Goal: Task Accomplishment & Management: Complete application form

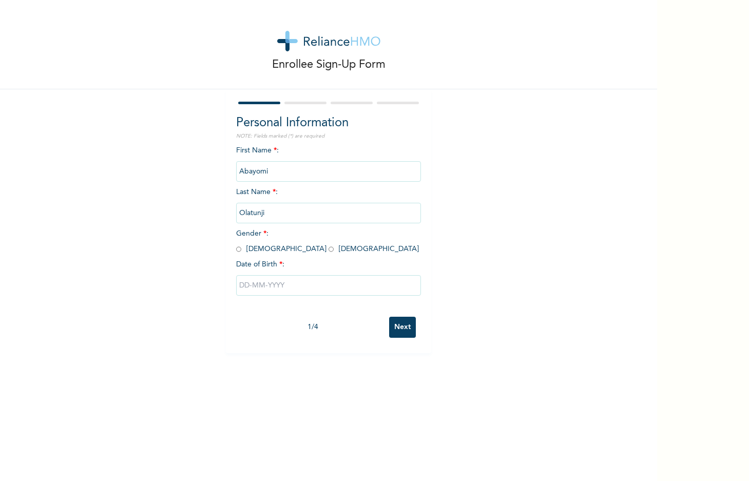
click at [240, 250] on input "radio" at bounding box center [238, 249] width 5 height 10
radio input "true"
click at [253, 290] on input "text" at bounding box center [328, 285] width 185 height 21
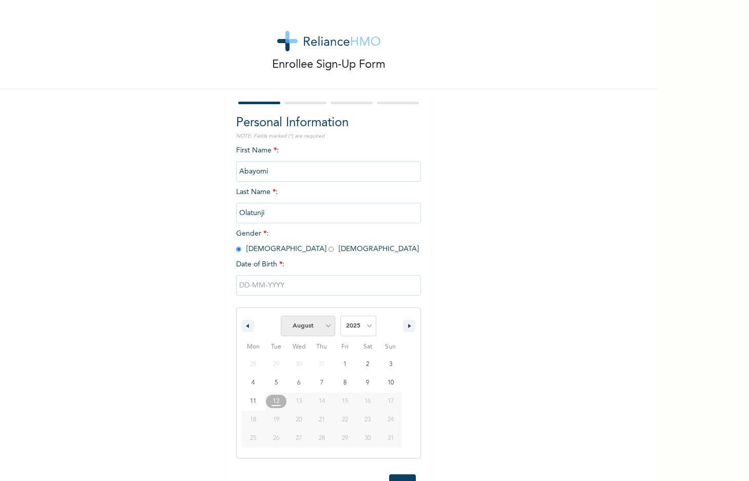
click at [305, 327] on select "January February March April May June July August September October November De…" at bounding box center [308, 326] width 54 height 21
select select "5"
click at [344, 326] on select "2025 2024 2023 2022 2021 2020 2019 2018 2017 2016 2015 2014 2013 2012 2011 2010…" at bounding box center [358, 326] width 36 height 21
select select "1996"
type input "06/16/1996"
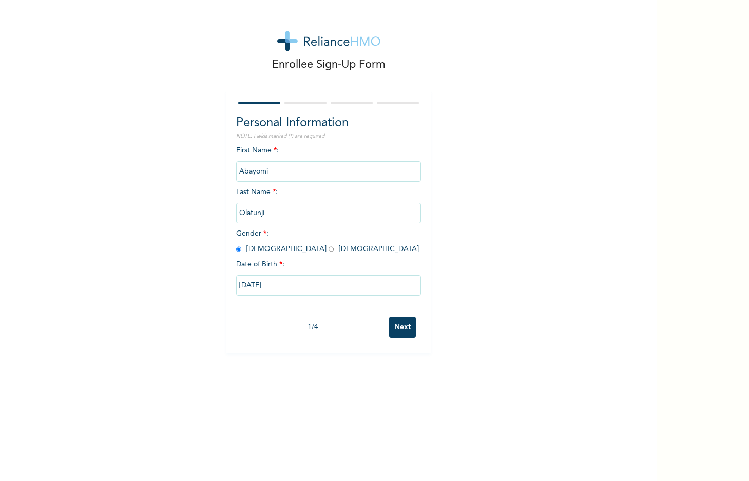
click at [407, 335] on input "Next" at bounding box center [402, 327] width 27 height 21
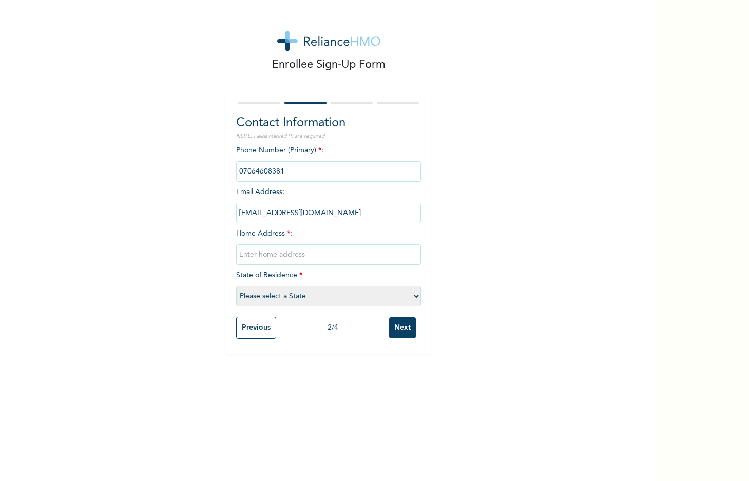
click at [267, 260] on input "text" at bounding box center [328, 254] width 185 height 21
click at [276, 253] on input "No 2, Oluwanifemi" at bounding box center [328, 254] width 185 height 21
click at [385, 256] on input "No 2, Oluwanifemi House, Oluwokeesin Estate, Alabata," at bounding box center [328, 254] width 185 height 21
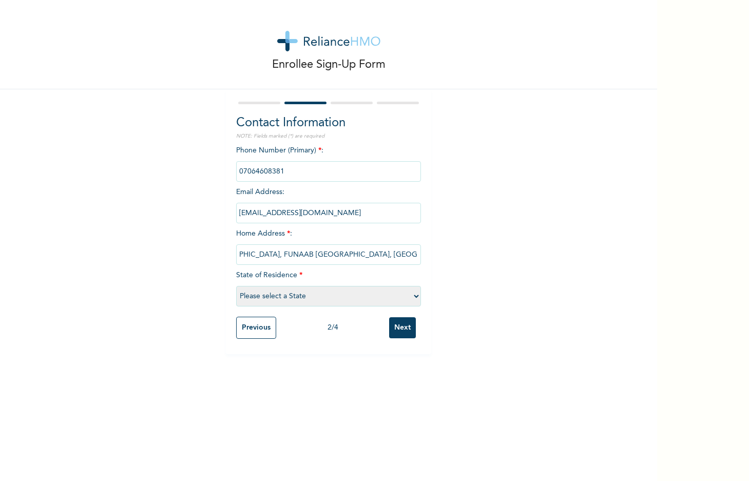
scroll to position [0, 137]
type input "No 2, Oluwanifemi House, Oluwokeesin Estate, FUNAAB Alabata, Abeokuta, Ogun Sta…"
click at [361, 294] on select "Please select a State Abia Abuja (FCT) Adamawa Akwa Ibom Anambra Bauchi Bayelsa…" at bounding box center [328, 296] width 185 height 21
select select "28"
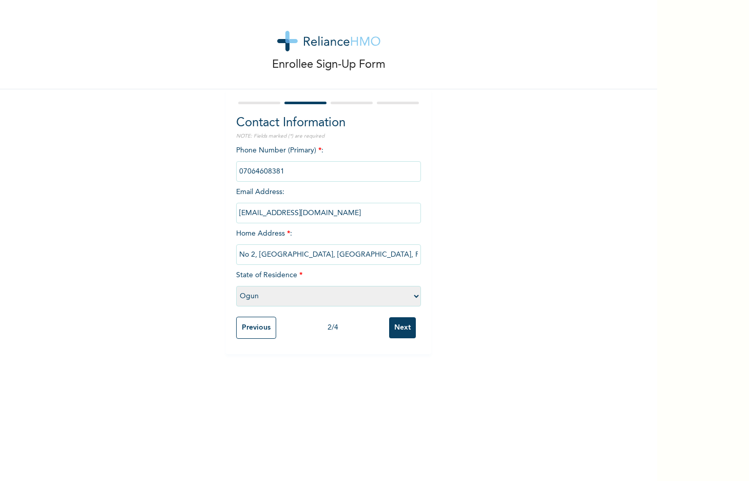
click at [395, 328] on input "Next" at bounding box center [402, 327] width 27 height 21
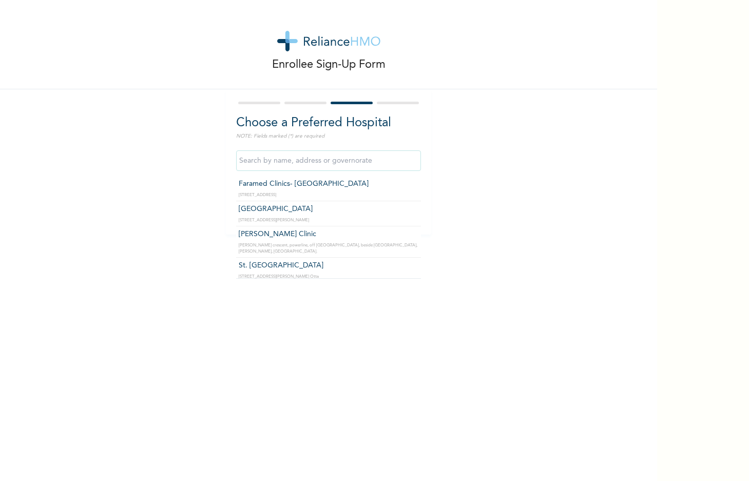
click at [344, 161] on input "text" at bounding box center [328, 160] width 185 height 21
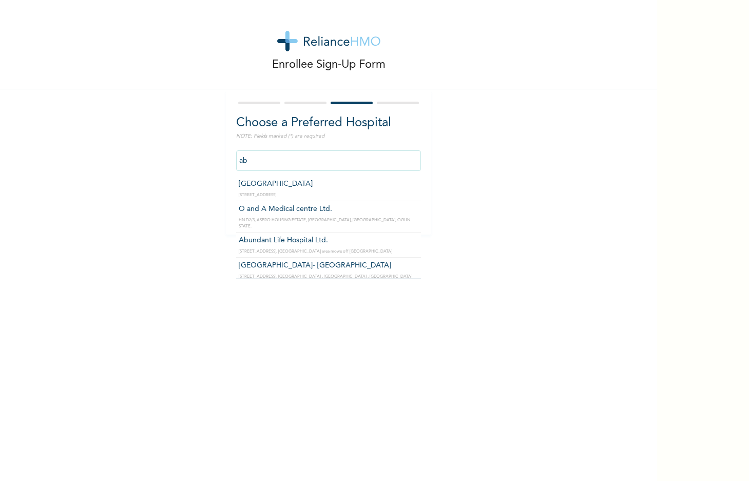
type input "a"
type input "A"
type input "G"
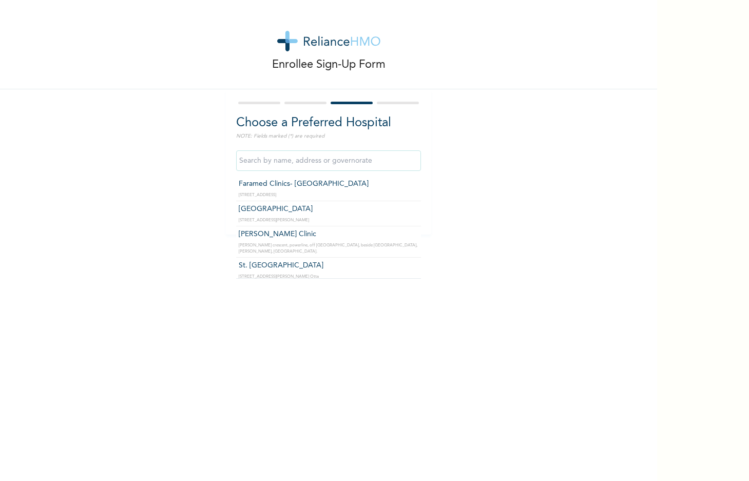
click at [216, 190] on div "Enrollee Sign-Up Form Choose a Preferred Hospital NOTE: Fields marked (*) are r…" at bounding box center [328, 117] width 657 height 235
click at [314, 159] on input "text" at bounding box center [328, 160] width 185 height 21
click at [192, 200] on div "Enrollee Sign-Up Form Choose a Preferred Hospital NOTE: Fields marked (*) are r…" at bounding box center [328, 117] width 657 height 235
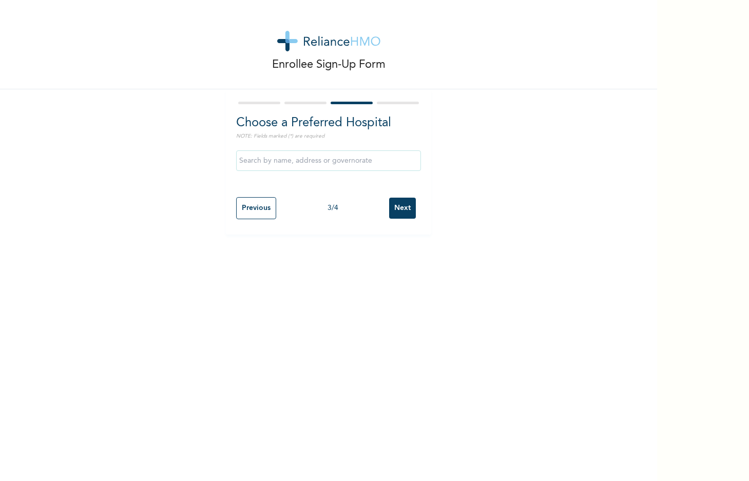
click at [272, 167] on input "text" at bounding box center [328, 160] width 185 height 21
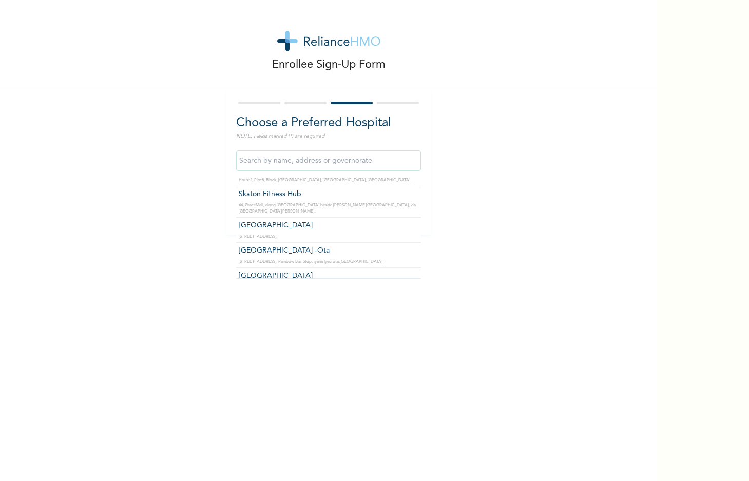
scroll to position [3154, 0]
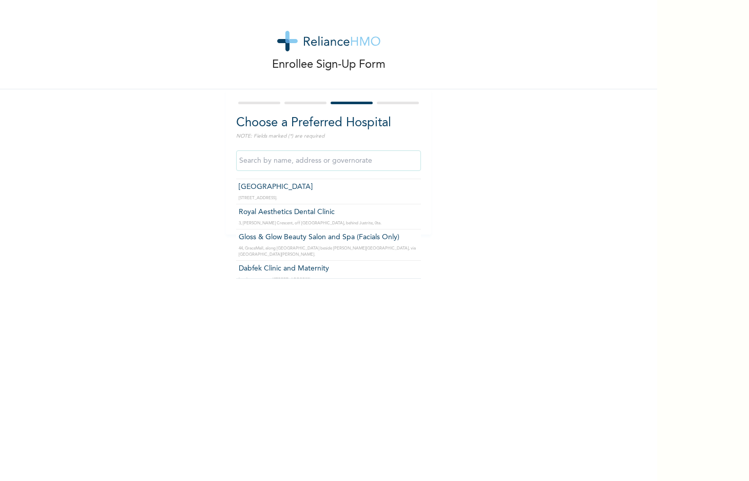
click at [204, 166] on div "Enrollee Sign-Up Form Choose a Preferred Hospital NOTE: Fields marked (*) are r…" at bounding box center [328, 117] width 657 height 235
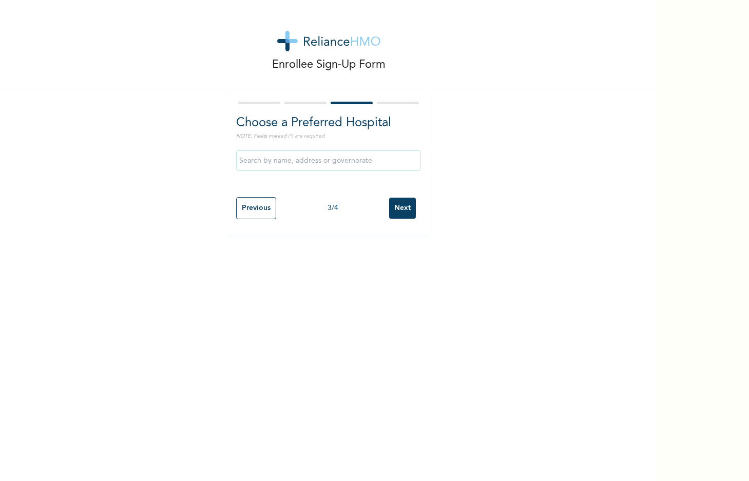
click at [395, 217] on input "Next" at bounding box center [402, 208] width 27 height 21
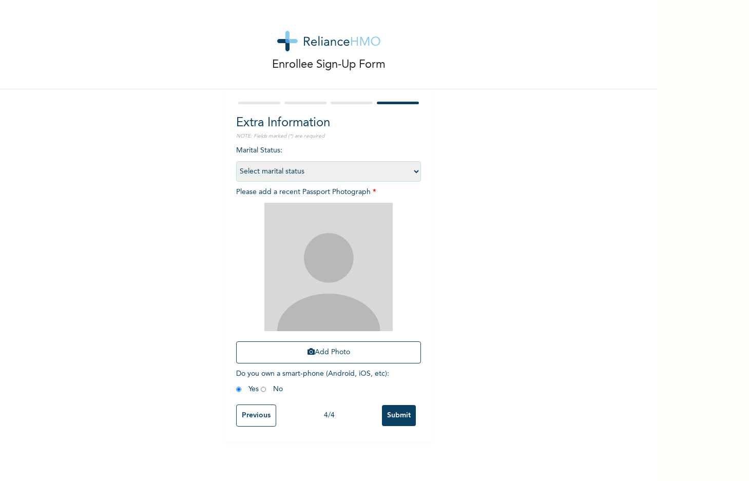
click at [316, 174] on select "Select marital status Single Married Divorced Widow/Widower" at bounding box center [328, 171] width 185 height 21
select select "1"
click at [303, 175] on select "Select marital status Single Married Divorced Widow/Widower" at bounding box center [328, 171] width 185 height 21
click at [327, 352] on button "Add Photo" at bounding box center [328, 352] width 185 height 22
click at [311, 350] on icon "button" at bounding box center [310, 351] width 7 height 7
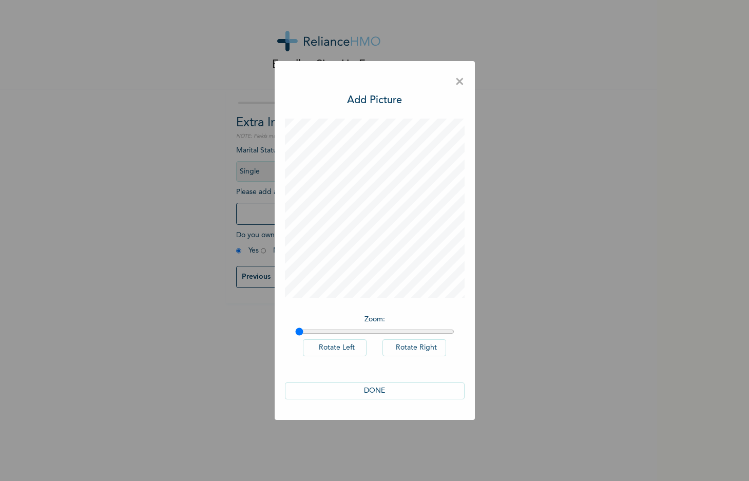
click at [394, 390] on button "DONE" at bounding box center [375, 390] width 180 height 17
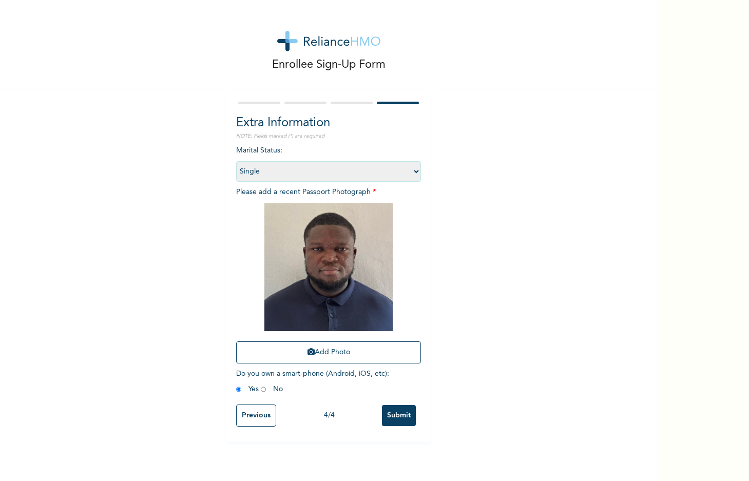
click at [399, 420] on input "Submit" at bounding box center [399, 415] width 34 height 21
